Goal: Transaction & Acquisition: Book appointment/travel/reservation

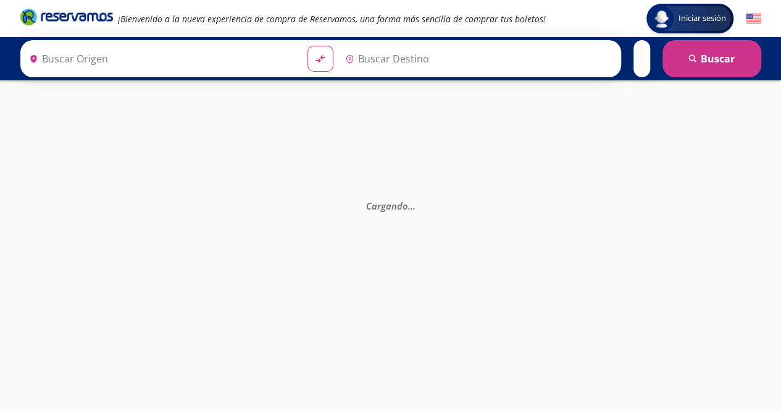
type input "[GEOGRAPHIC_DATA], [GEOGRAPHIC_DATA]"
type input "[PERSON_NAME] de Querétaro, [GEOGRAPHIC_DATA]"
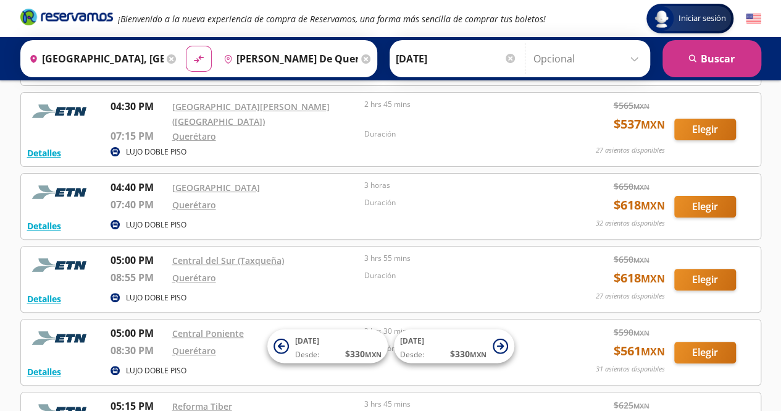
scroll to position [2417, 0]
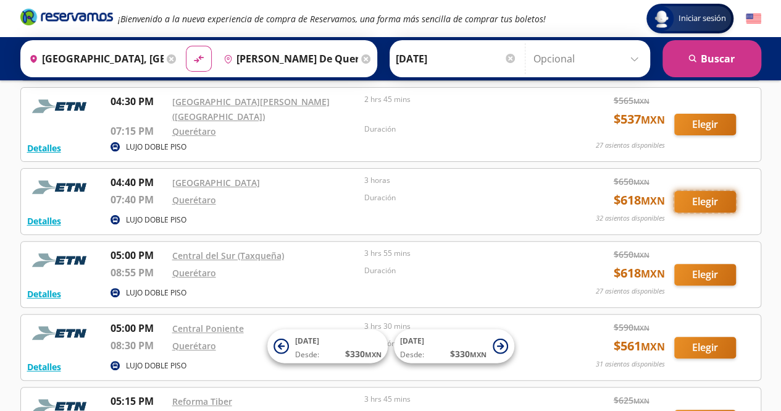
click at [709, 191] on button "Elegir" at bounding box center [705, 202] width 62 height 22
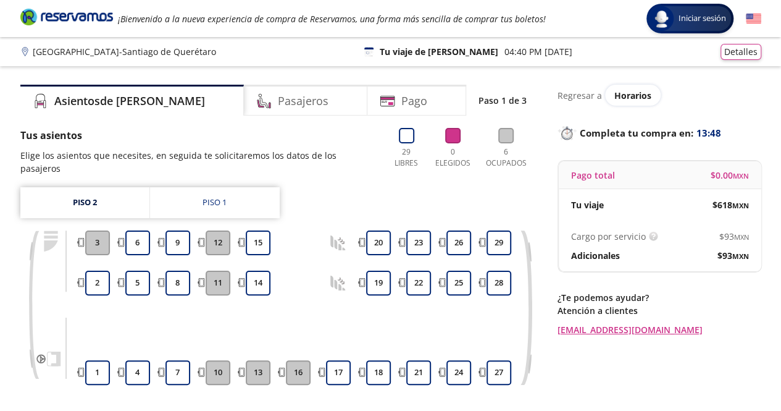
click at [212, 360] on button "10" at bounding box center [218, 372] width 25 height 25
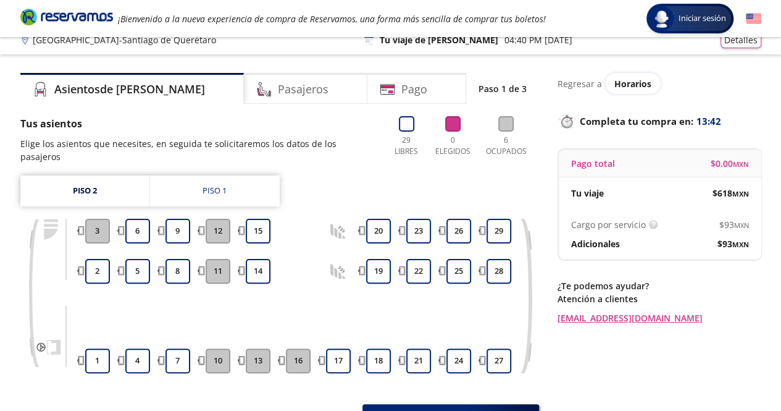
scroll to position [12, 0]
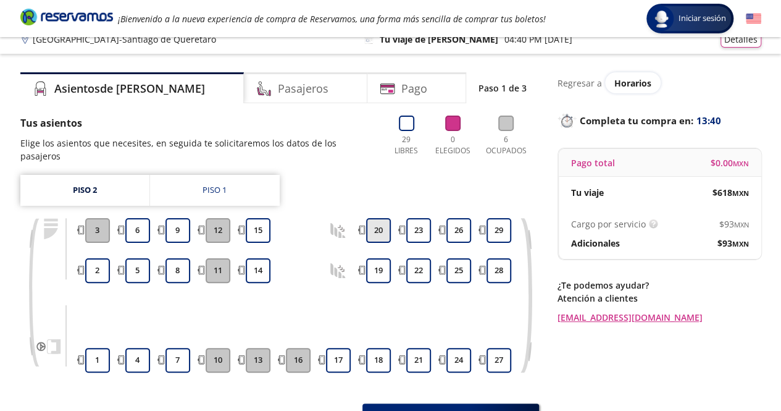
click at [377, 223] on button "20" at bounding box center [378, 230] width 25 height 25
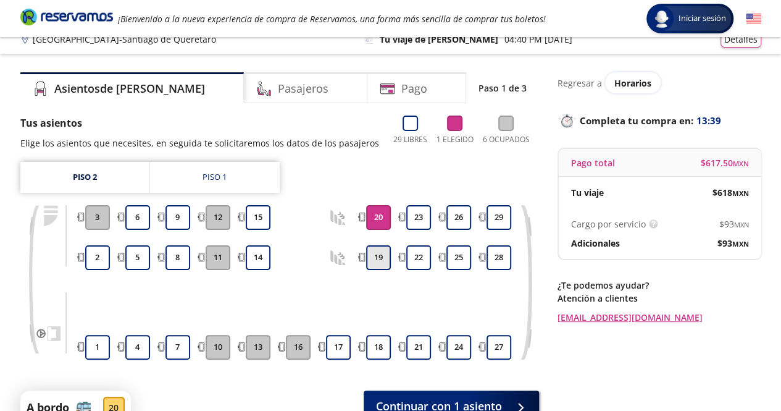
click at [381, 255] on button "19" at bounding box center [378, 257] width 25 height 25
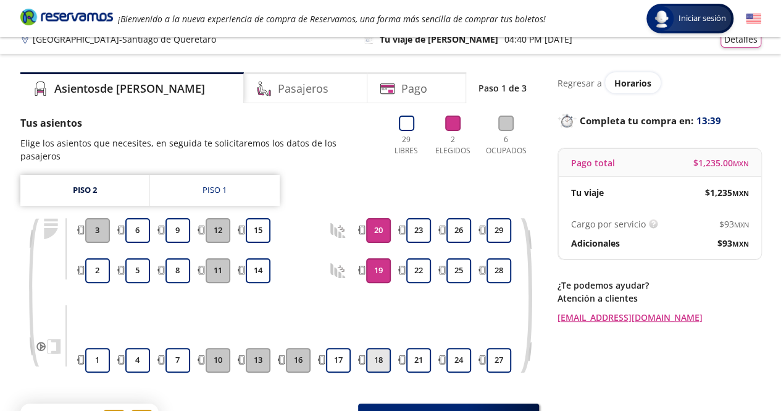
click at [379, 348] on button "18" at bounding box center [378, 360] width 25 height 25
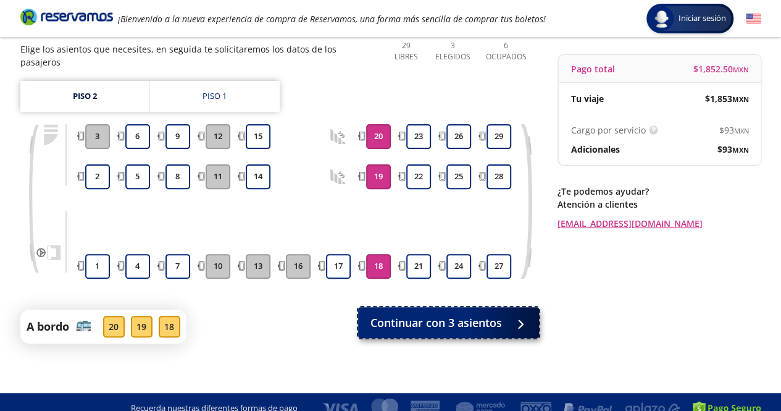
click at [436, 317] on span "Continuar con 3 asientos" at bounding box center [437, 322] width 132 height 17
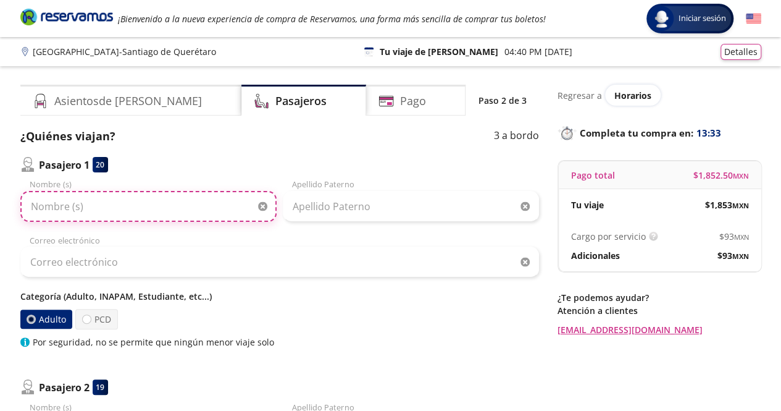
click at [130, 214] on input "Nombre (s)" at bounding box center [148, 206] width 256 height 31
type input "Nimrod Jocsan"
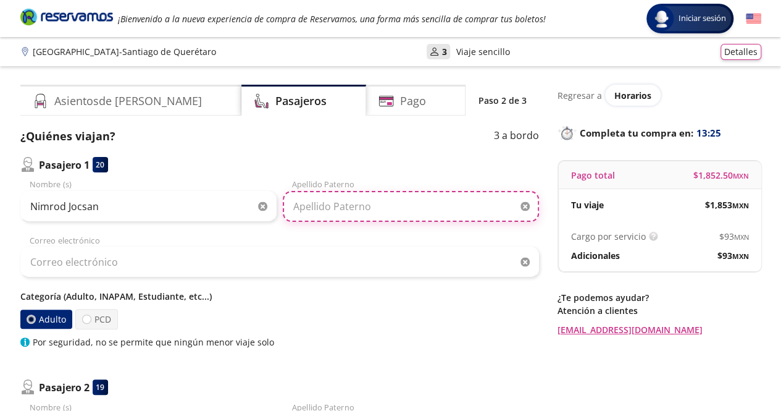
click at [340, 206] on input "Apellido Paterno" at bounding box center [411, 206] width 256 height 31
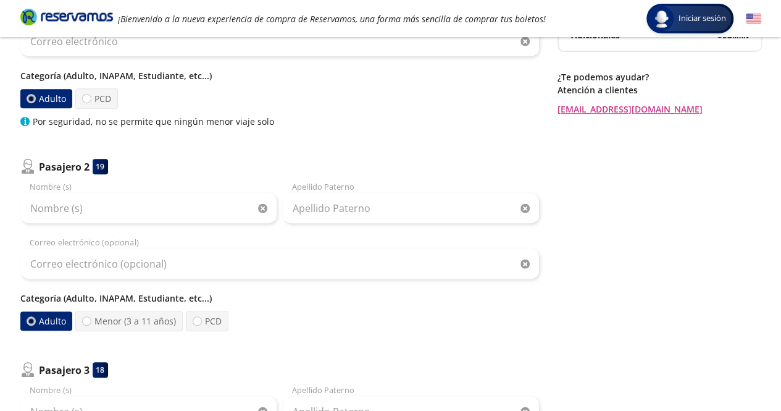
scroll to position [221, 0]
type input "[PERSON_NAME]"
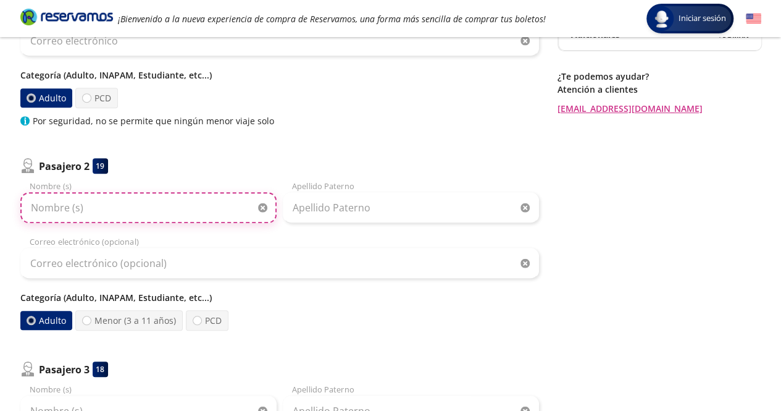
click at [105, 192] on input "Nombre (s)" at bounding box center [148, 207] width 256 height 31
type input "[PERSON_NAME]"
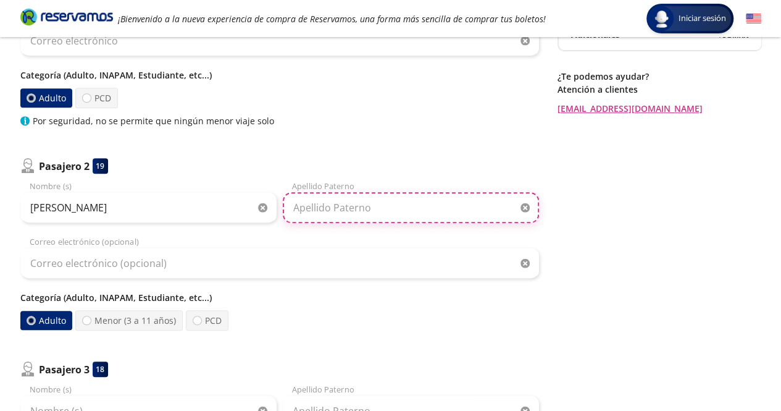
click at [348, 206] on input "Apellido Paterno" at bounding box center [411, 207] width 256 height 31
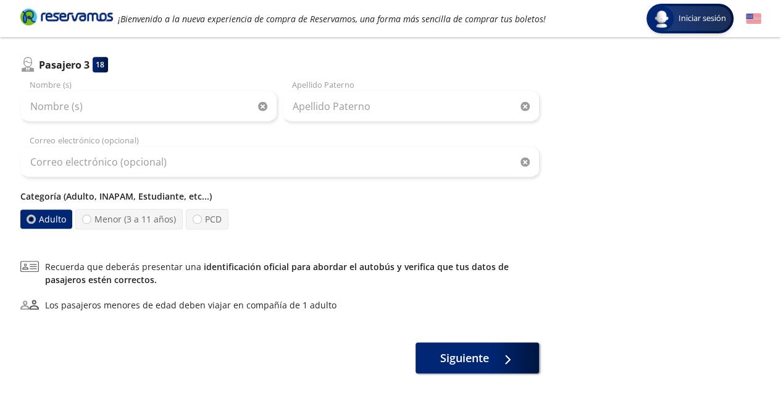
scroll to position [526, 0]
type input "[PERSON_NAME]"
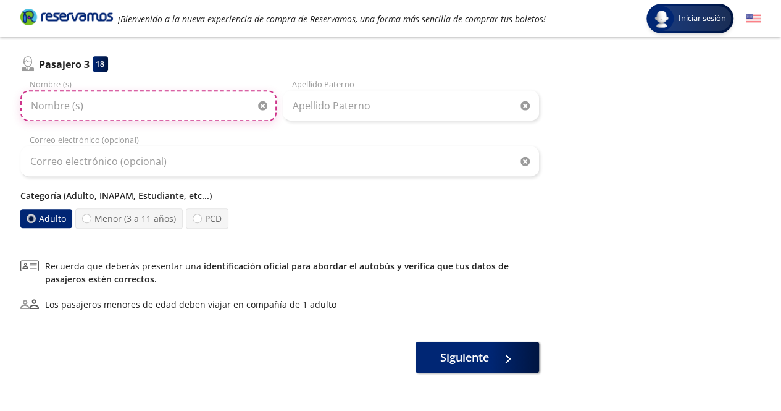
click at [130, 99] on input "Nombre (s)" at bounding box center [148, 105] width 256 height 31
type input "[PERSON_NAME]"
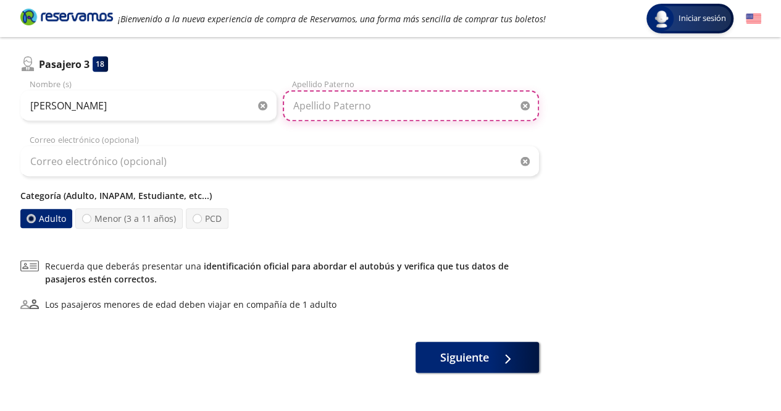
click at [325, 107] on input "Apellido Paterno" at bounding box center [411, 105] width 256 height 31
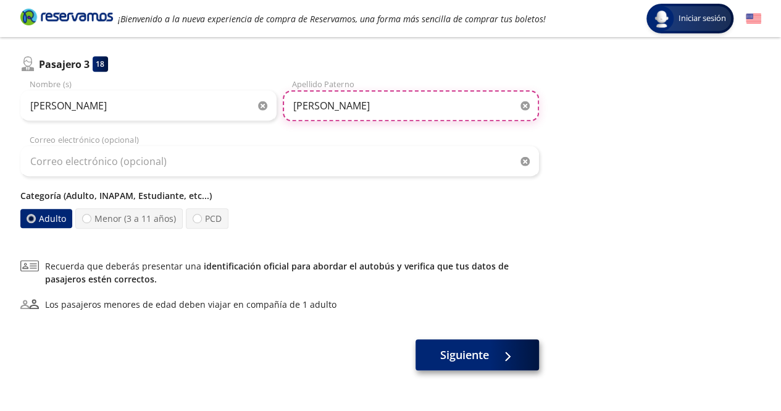
type input "[PERSON_NAME]"
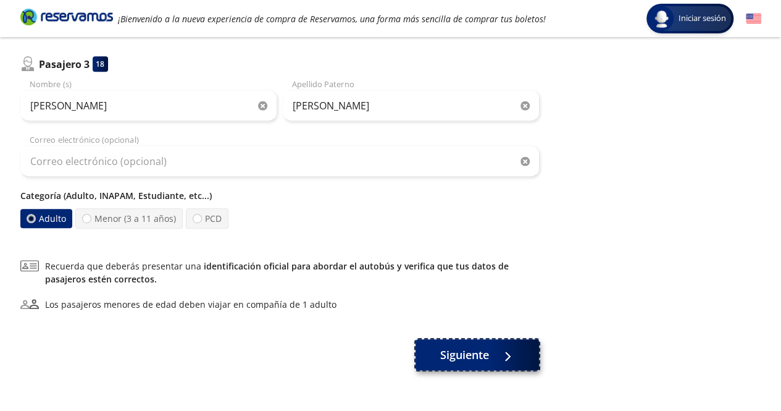
click at [486, 351] on span "Siguiente" at bounding box center [464, 354] width 49 height 17
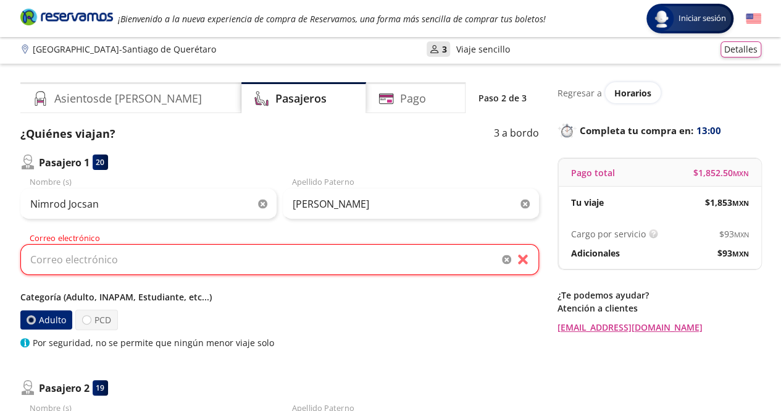
scroll to position [0, 0]
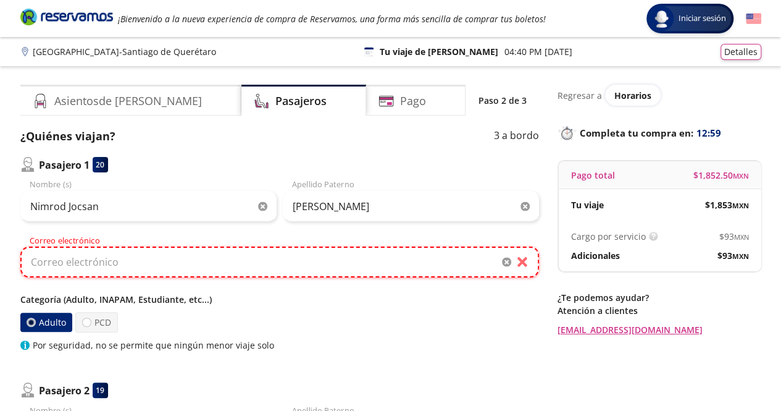
click at [248, 267] on input "Correo electrónico" at bounding box center [279, 261] width 519 height 31
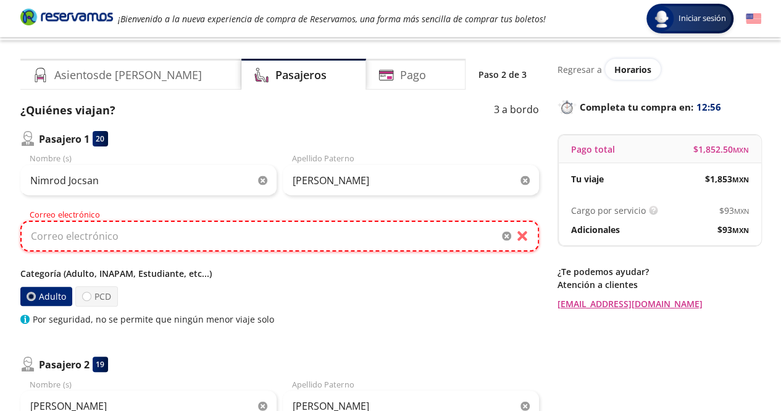
scroll to position [25, 0]
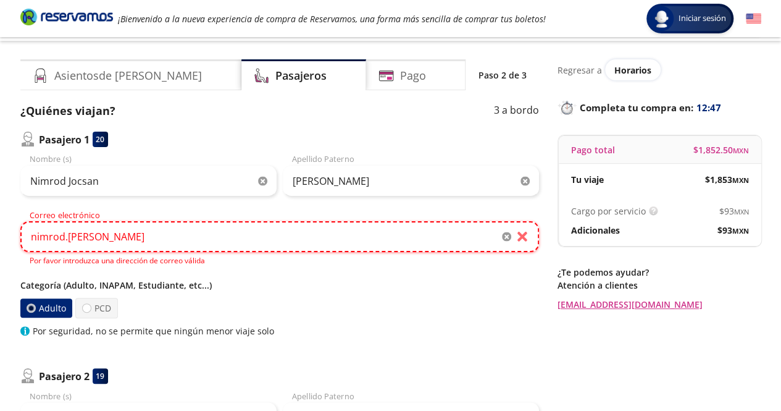
click at [185, 244] on input "nimrod.[PERSON_NAME]" at bounding box center [279, 236] width 519 height 31
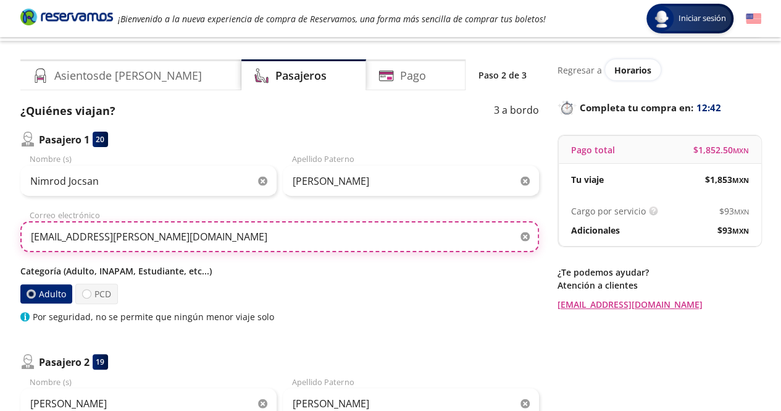
type input "[EMAIL_ADDRESS][PERSON_NAME][DOMAIN_NAME]"
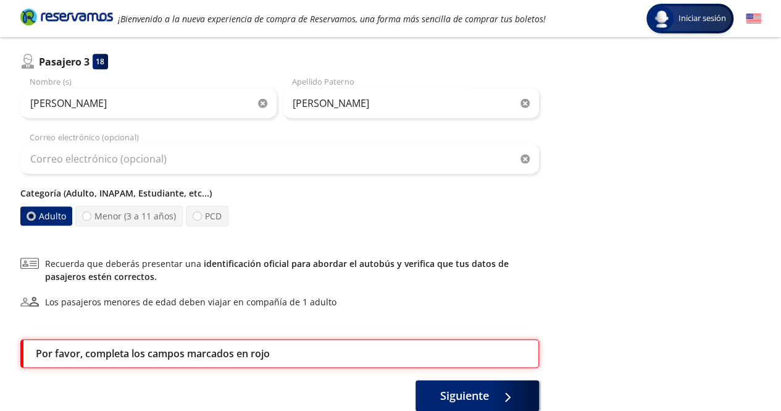
scroll to position [607, 0]
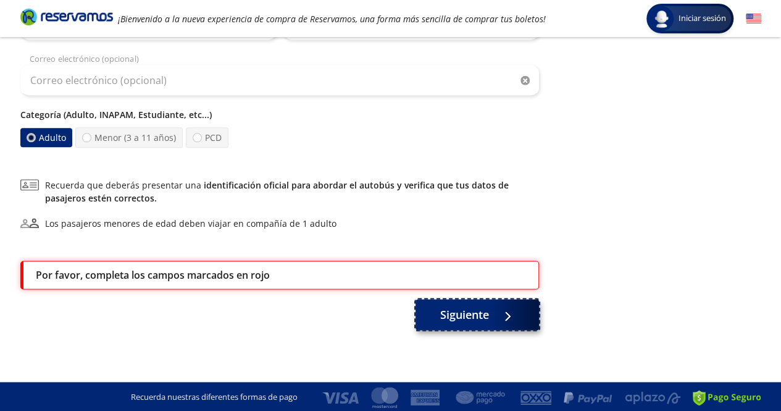
click at [499, 322] on button "Siguiente" at bounding box center [478, 314] width 124 height 31
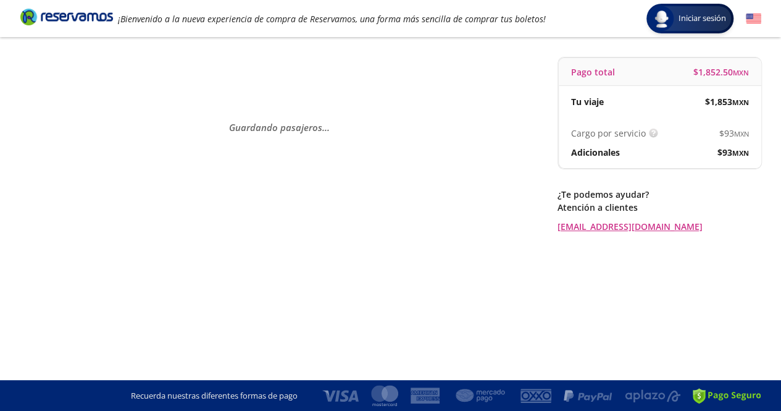
scroll to position [0, 0]
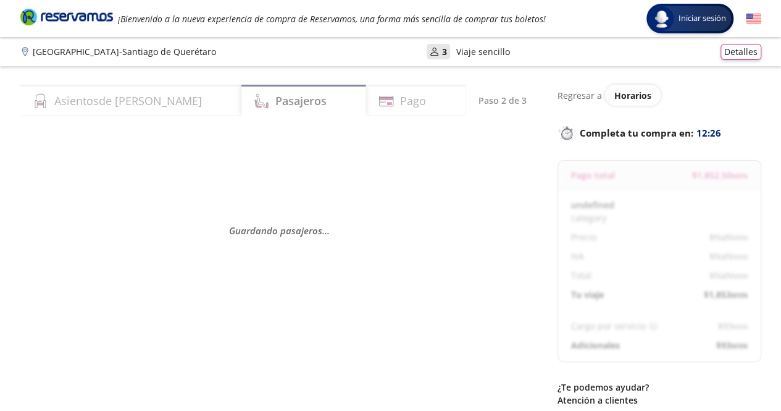
select select "MX"
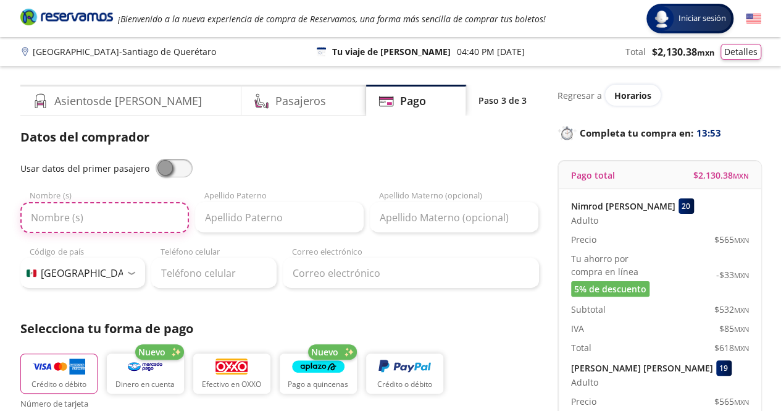
click at [85, 219] on input "Nombre (s)" at bounding box center [104, 217] width 169 height 31
type input "[PERSON_NAME]"
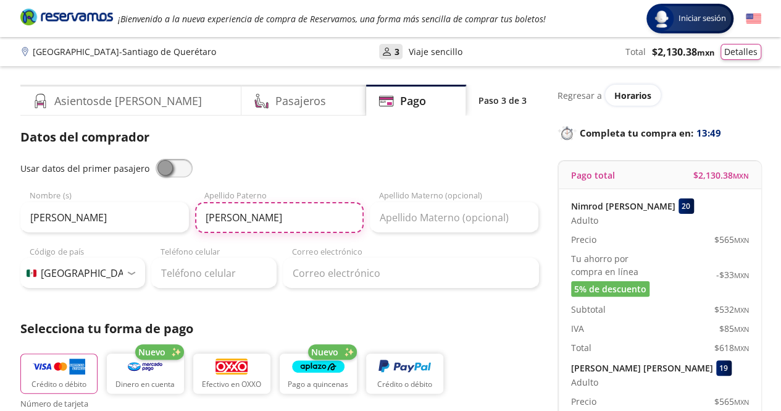
type input "[PERSON_NAME]"
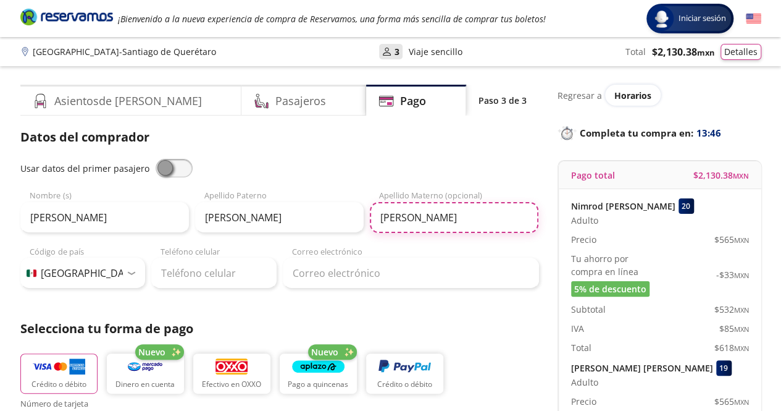
type input "[PERSON_NAME]"
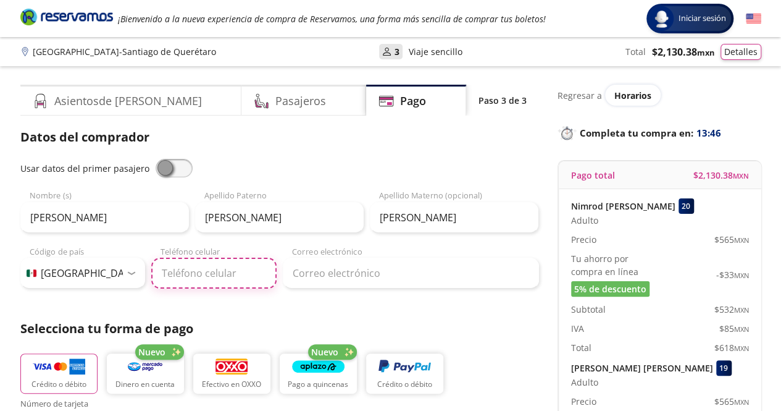
click at [201, 277] on input "Teléfono celular" at bounding box center [213, 273] width 125 height 31
type input "775 186 3253"
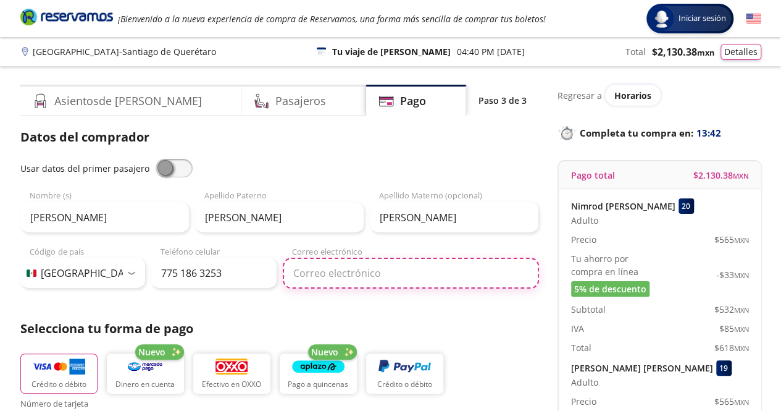
click at [326, 282] on input "Correo electrónico" at bounding box center [411, 273] width 256 height 31
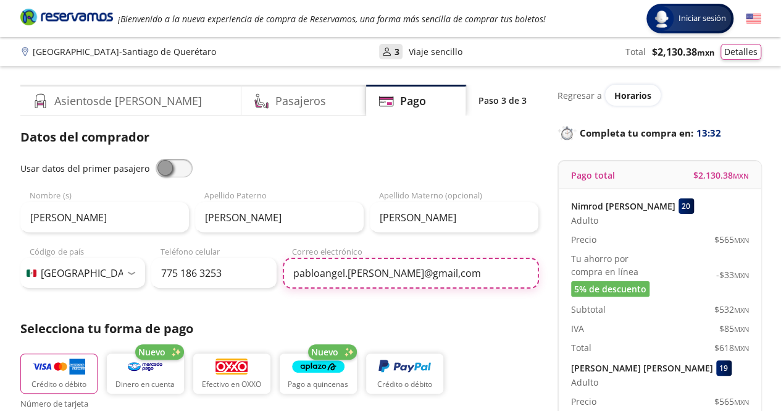
click at [371, 275] on input "pabloangel.[PERSON_NAME]@gmail,com" at bounding box center [411, 273] width 256 height 31
click at [421, 276] on input "[EMAIL_ADDRESS][PERSON_NAME][PERSON_NAME],com" at bounding box center [411, 273] width 256 height 31
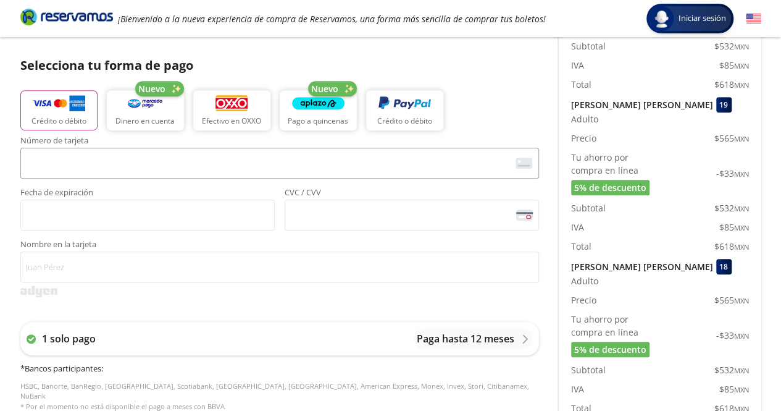
scroll to position [272, 0]
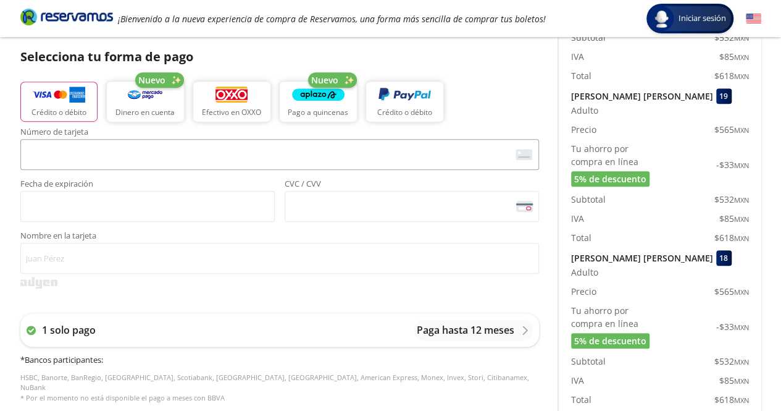
type input "[EMAIL_ADDRESS][PERSON_NAME][PERSON_NAME][DOMAIN_NAME]"
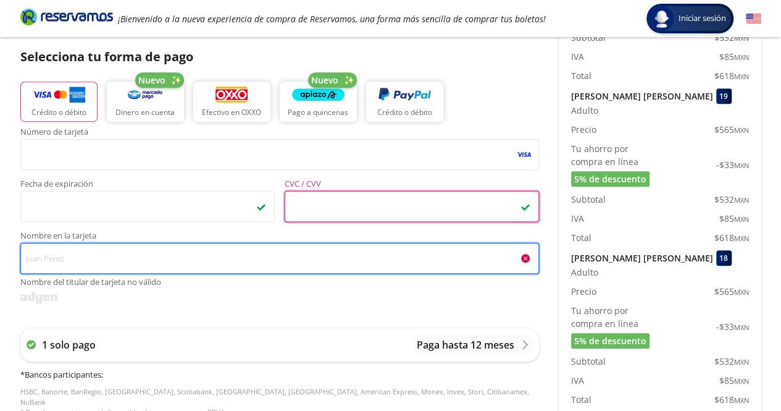
click at [184, 250] on input "Nombre en la tarjeta Nombre del titular de tarjeta no válido" at bounding box center [279, 258] width 519 height 31
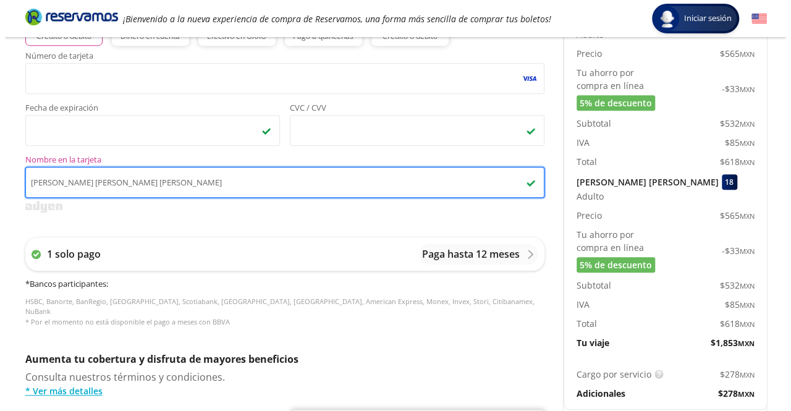
scroll to position [349, 0]
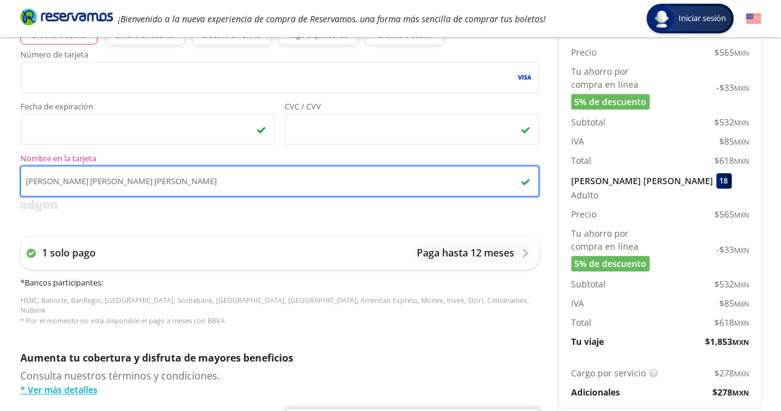
type input "[PERSON_NAME] [PERSON_NAME] [PERSON_NAME]"
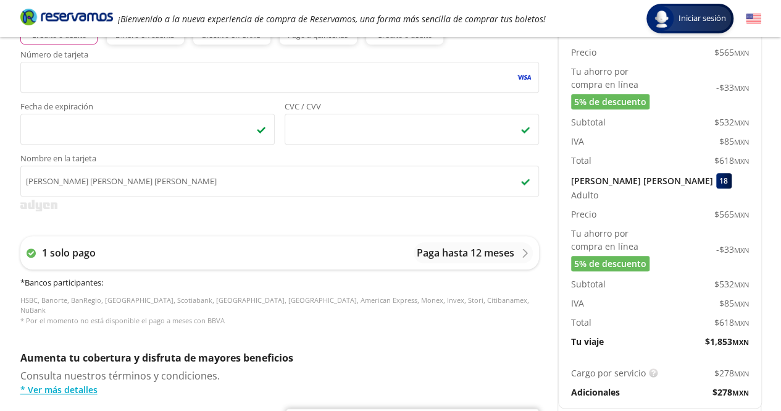
click at [497, 275] on div "1 solo pago Paga hasta 12 meses * Bancos participantes : HSBC, Banorte, BanRegi…" at bounding box center [279, 281] width 519 height 114
click at [495, 266] on div "1 solo pago Paga hasta 12 meses" at bounding box center [279, 252] width 519 height 33
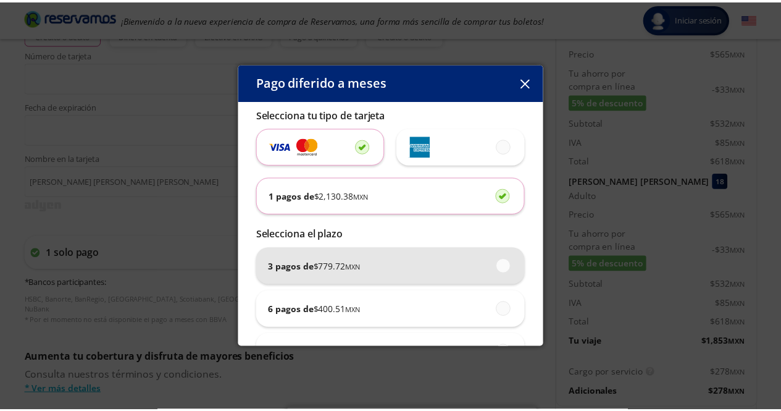
scroll to position [85, 0]
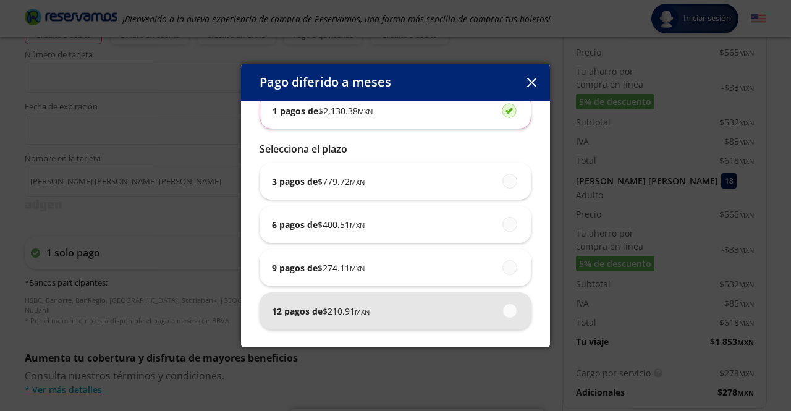
click at [510, 310] on span at bounding box center [510, 311] width 0 height 14
click at [507, 310] on input "12 pagos de $ 210.91 MXN" at bounding box center [506, 310] width 8 height 8
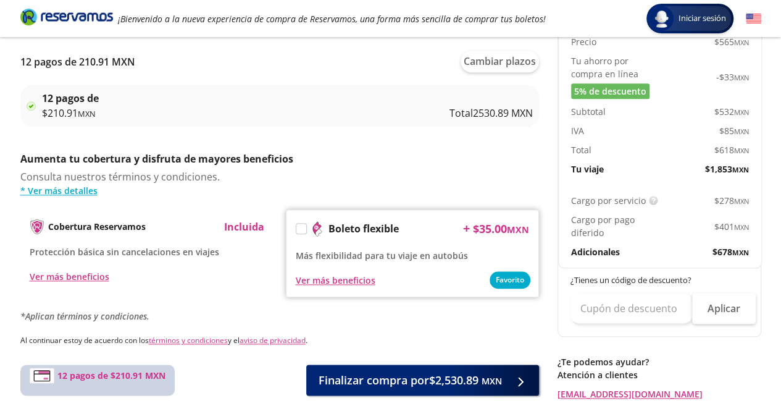
scroll to position [603, 0]
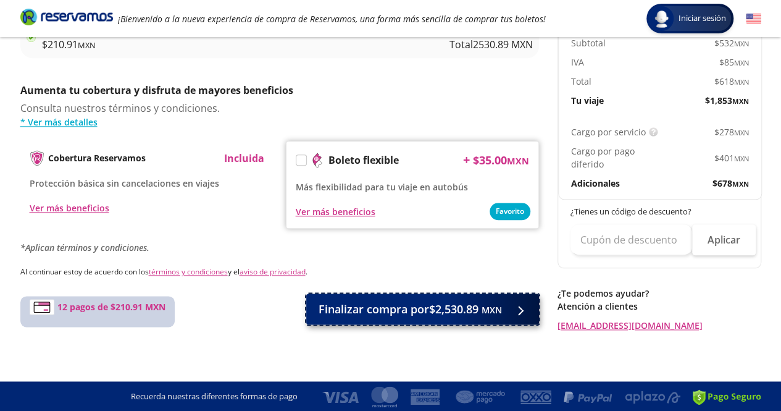
click at [414, 311] on span "Finalizar compra por $2,530.89 MXN" at bounding box center [410, 309] width 183 height 17
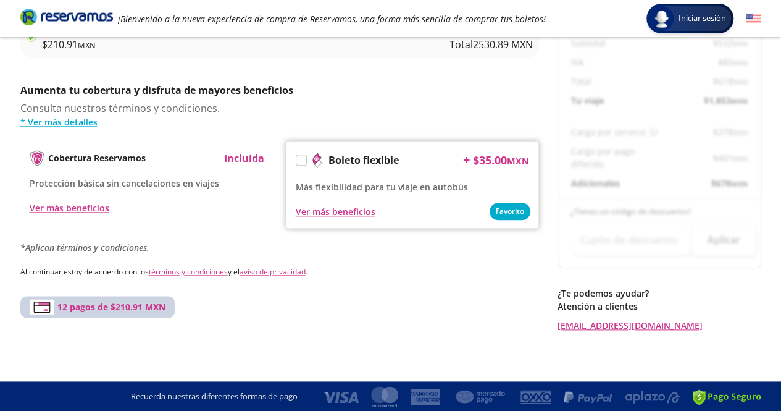
scroll to position [0, 0]
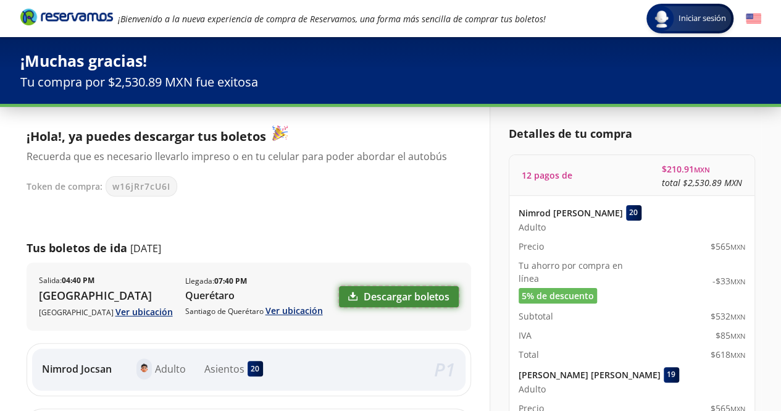
click at [388, 301] on link "Descargar boletos" at bounding box center [399, 296] width 120 height 21
click at [134, 187] on span "w16jRr7cU6I" at bounding box center [141, 186] width 58 height 13
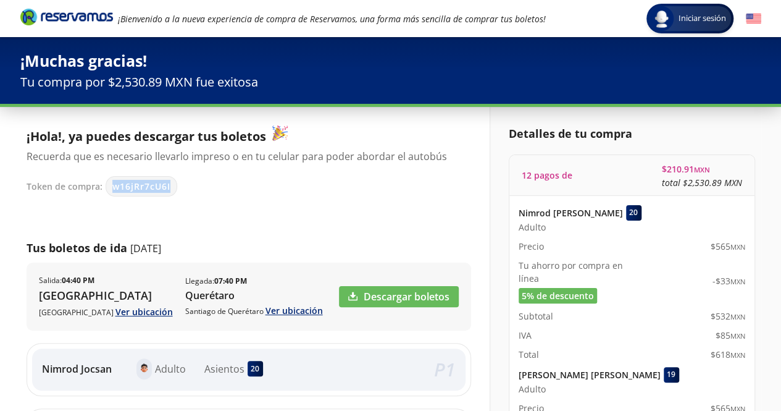
click at [134, 187] on span "w16jRr7cU6I" at bounding box center [141, 186] width 58 height 13
copy span "w16jRr7cU6I"
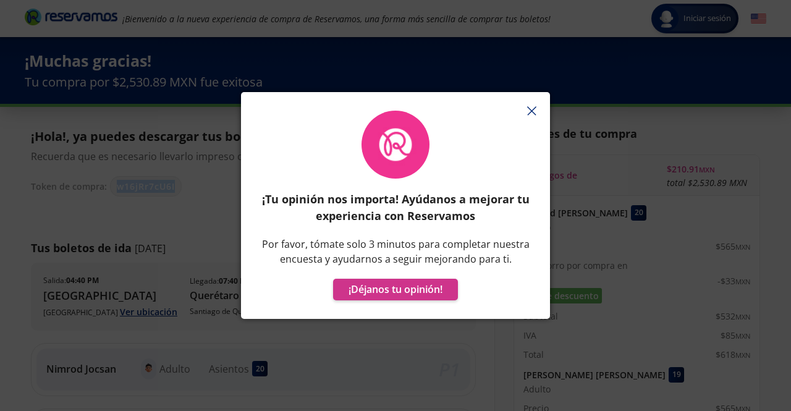
click at [531, 112] on icon "button" at bounding box center [531, 110] width 9 height 9
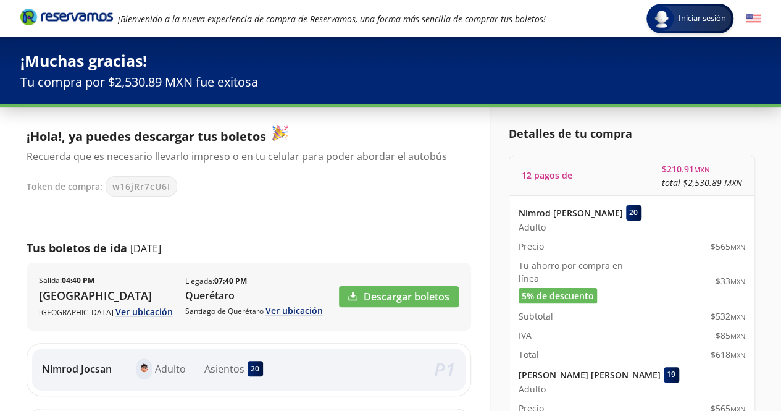
click at [254, 218] on div "¡Hola!, ya puedes descargar tus boletos Recuerda que es necesario llevarlo impr…" at bounding box center [249, 379] width 445 height 508
